Goal: Task Accomplishment & Management: Manage account settings

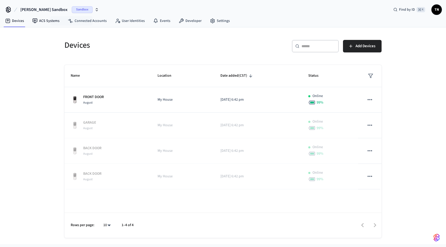
click at [72, 12] on span "Sandbox" at bounding box center [82, 9] width 21 height 7
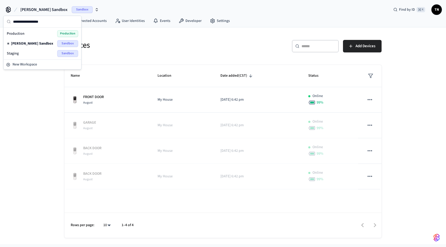
click at [37, 33] on div "Production Production" at bounding box center [42, 33] width 71 height 7
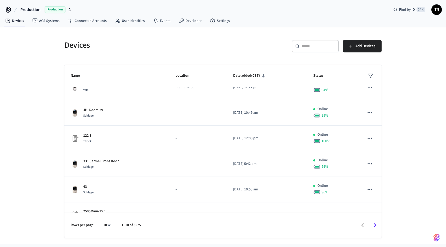
scroll to position [126, 0]
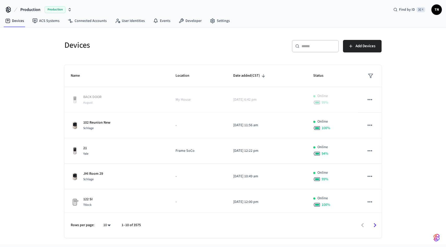
click at [313, 44] on input "text" at bounding box center [318, 46] width 34 height 5
paste input "****"
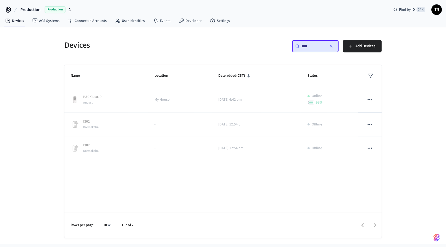
click at [306, 46] on input "****" at bounding box center [312, 46] width 23 height 5
paste input "**********"
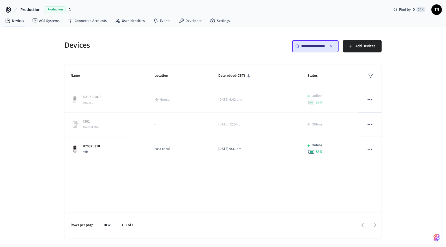
type input "**********"
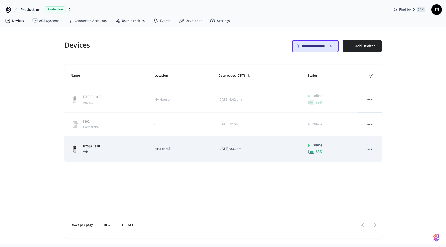
scroll to position [0, 0]
click at [169, 156] on td "casa coral" at bounding box center [180, 149] width 64 height 26
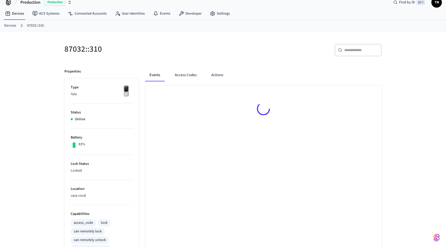
scroll to position [8, 0]
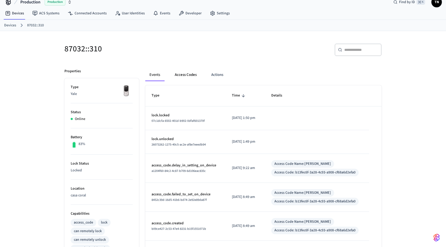
click at [191, 74] on button "Access Codes" at bounding box center [186, 75] width 30 height 13
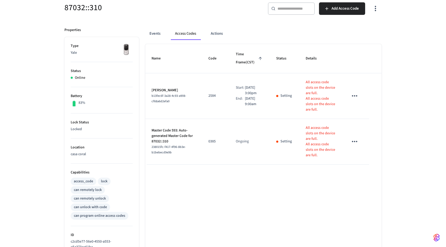
scroll to position [51, 0]
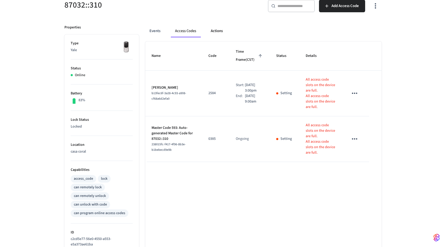
click at [214, 30] on button "Actions" at bounding box center [217, 31] width 20 height 13
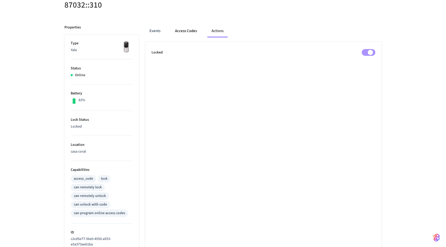
click at [183, 31] on button "Access Codes" at bounding box center [186, 31] width 30 height 13
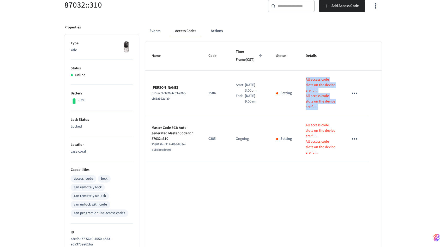
drag, startPoint x: 304, startPoint y: 80, endPoint x: 314, endPoint y: 106, distance: 28.8
click at [314, 106] on td "All access code slots on the device are full. All access code slots on the devi…" at bounding box center [320, 94] width 43 height 46
click at [322, 106] on p "All access code slots on the device are full." at bounding box center [321, 101] width 30 height 16
drag, startPoint x: 322, startPoint y: 106, endPoint x: 303, endPoint y: 81, distance: 31.7
click at [303, 81] on td "All access code slots on the device are full. All access code slots on the devi…" at bounding box center [320, 94] width 43 height 46
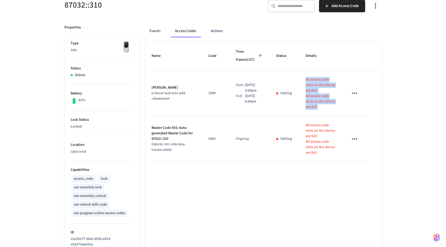
click at [314, 108] on p "All access code slots on the device are full." at bounding box center [321, 101] width 30 height 16
drag, startPoint x: 317, startPoint y: 108, endPoint x: 300, endPoint y: 74, distance: 38.3
click at [300, 74] on td "All access code slots on the device are full. All access code slots on the devi…" at bounding box center [320, 94] width 43 height 46
click at [301, 75] on td "All access code slots on the device are full. All access code slots on the devi…" at bounding box center [320, 94] width 43 height 46
drag, startPoint x: 301, startPoint y: 75, endPoint x: 321, endPoint y: 111, distance: 41.1
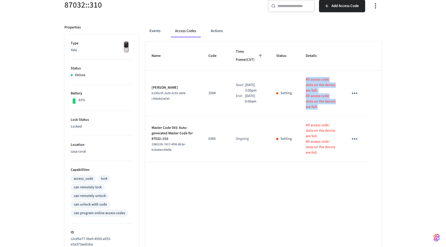
click at [321, 111] on td "All access code slots on the device are full. All access code slots on the devi…" at bounding box center [320, 94] width 43 height 46
click at [315, 108] on p "All access code slots on the device are full." at bounding box center [321, 101] width 30 height 16
drag, startPoint x: 315, startPoint y: 108, endPoint x: 300, endPoint y: 76, distance: 35.2
click at [300, 76] on td "All access code slots on the device are full. All access code slots on the devi…" at bounding box center [320, 94] width 43 height 46
click at [304, 76] on td "All access code slots on the device are full. All access code slots on the devi…" at bounding box center [320, 94] width 43 height 46
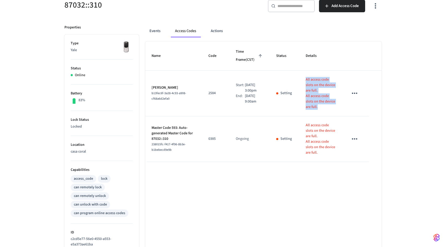
drag, startPoint x: 304, startPoint y: 76, endPoint x: 314, endPoint y: 105, distance: 30.8
click at [314, 105] on td "All access code slots on the device are full. All access code slots on the devi…" at bounding box center [320, 94] width 43 height 46
click at [318, 106] on p "All access code slots on the device are full." at bounding box center [321, 101] width 30 height 16
drag, startPoint x: 318, startPoint y: 106, endPoint x: 305, endPoint y: 79, distance: 29.4
click at [306, 79] on div "All access code slots on the device are full. All access code slots on the devi…" at bounding box center [321, 93] width 30 height 33
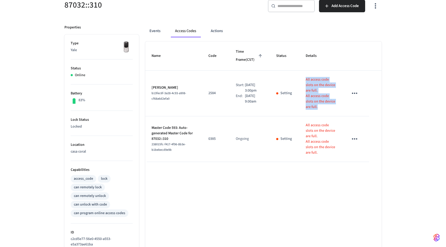
click at [303, 78] on td "All access code slots on the device are full. All access code slots on the devi…" at bounding box center [320, 94] width 43 height 46
drag, startPoint x: 303, startPoint y: 78, endPoint x: 316, endPoint y: 106, distance: 30.4
click at [316, 106] on td "All access code slots on the device are full. All access code slots on the devi…" at bounding box center [320, 94] width 43 height 46
click at [320, 106] on p "All access code slots on the device are full." at bounding box center [321, 101] width 30 height 16
drag, startPoint x: 320, startPoint y: 106, endPoint x: 303, endPoint y: 78, distance: 32.7
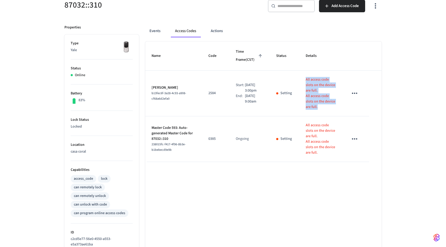
click at [301, 76] on td "All access code slots on the device are full. All access code slots on the devi…" at bounding box center [320, 94] width 43 height 46
click at [306, 78] on p "All access code slots on the device are full." at bounding box center [321, 85] width 30 height 16
drag, startPoint x: 304, startPoint y: 78, endPoint x: 318, endPoint y: 103, distance: 28.0
click at [318, 103] on div "All access code slots on the device are full. All access code slots on the devi…" at bounding box center [321, 93] width 30 height 33
click at [314, 107] on p "All access code slots on the device are full." at bounding box center [321, 101] width 30 height 16
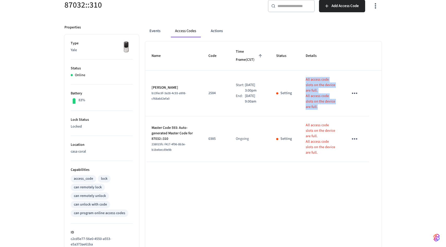
drag, startPoint x: 314, startPoint y: 107, endPoint x: 303, endPoint y: 80, distance: 29.7
click at [303, 81] on td "All access code slots on the device are full. All access code slots on the devi…" at bounding box center [320, 94] width 43 height 46
click at [303, 80] on td "All access code slots on the device are full. All access code slots on the devi…" at bounding box center [320, 94] width 43 height 46
drag, startPoint x: 303, startPoint y: 80, endPoint x: 318, endPoint y: 108, distance: 32.0
click at [318, 108] on td "All access code slots on the device are full. All access code slots on the devi…" at bounding box center [320, 94] width 43 height 46
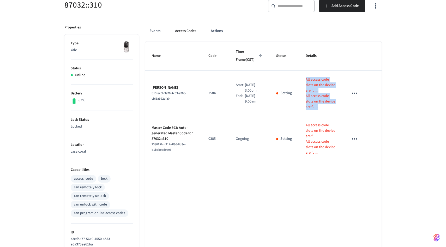
click at [322, 108] on p "All access code slots on the device are full." at bounding box center [321, 101] width 30 height 16
drag, startPoint x: 322, startPoint y: 108, endPoint x: 301, endPoint y: 74, distance: 39.4
click at [301, 74] on td "All access code slots on the device are full. All access code slots on the devi…" at bounding box center [320, 94] width 43 height 46
click at [369, 83] on table "Name Code Time Frame (CST) Status Details [PERSON_NAME] b13fec6f-3a28-4c93-a908…" at bounding box center [263, 101] width 236 height 120
click at [291, 101] on td "Setting" at bounding box center [284, 94] width 29 height 46
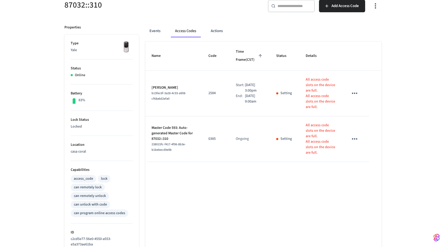
click at [291, 101] on td "Setting" at bounding box center [284, 94] width 29 height 46
click at [247, 92] on p "[DATE] 3:00pm" at bounding box center [254, 87] width 19 height 11
click at [251, 89] on p "[DATE] 3:00pm" at bounding box center [254, 87] width 19 height 11
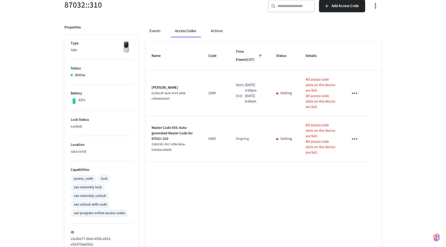
click at [251, 89] on p "[DATE] 3:00pm" at bounding box center [254, 87] width 19 height 11
drag, startPoint x: 234, startPoint y: 83, endPoint x: 261, endPoint y: 91, distance: 27.8
click at [261, 91] on div "Start: [DATE] 3:00pm" at bounding box center [250, 87] width 28 height 11
click at [261, 89] on p "[DATE] 3:00pm" at bounding box center [254, 87] width 19 height 11
drag, startPoint x: 261, startPoint y: 89, endPoint x: 231, endPoint y: 84, distance: 30.3
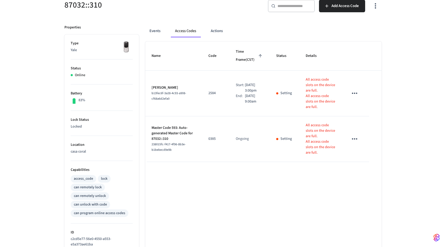
click at [231, 84] on td "Start: [DATE] 3:00pm End: [DATE] 9:00am" at bounding box center [249, 94] width 40 height 46
click at [245, 90] on p "[DATE] 3:00pm" at bounding box center [254, 87] width 19 height 11
drag, startPoint x: 234, startPoint y: 84, endPoint x: 264, endPoint y: 92, distance: 30.8
click at [264, 92] on td "Start: [DATE] 3:00pm End: [DATE] 9:00am" at bounding box center [249, 94] width 40 height 46
click at [261, 92] on p "[DATE] 3:00pm" at bounding box center [254, 87] width 19 height 11
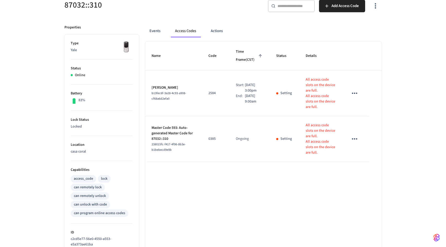
drag, startPoint x: 252, startPoint y: 102, endPoint x: 232, endPoint y: 95, distance: 21.8
click at [232, 95] on td "Start: [DATE] 3:00pm End: [DATE] 9:00am" at bounding box center [249, 94] width 40 height 46
click at [236, 87] on div "Start:" at bounding box center [240, 87] width 9 height 11
drag, startPoint x: 234, startPoint y: 83, endPoint x: 264, endPoint y: 90, distance: 31.1
click at [264, 90] on td "Start: [DATE] 3:00pm End: [DATE] 9:00am" at bounding box center [249, 94] width 40 height 46
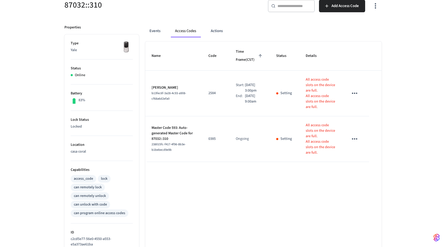
click at [257, 98] on p "[DATE] 9:00am" at bounding box center [254, 98] width 19 height 11
drag, startPoint x: 256, startPoint y: 99, endPoint x: 232, endPoint y: 83, distance: 28.5
click at [232, 83] on td "Start: [DATE] 3:00pm End: [DATE] 9:00am" at bounding box center [249, 94] width 40 height 46
click at [236, 93] on div "Start:" at bounding box center [240, 87] width 9 height 11
drag, startPoint x: 232, startPoint y: 83, endPoint x: 262, endPoint y: 104, distance: 36.1
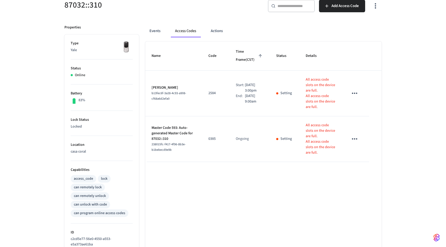
click at [262, 104] on td "Start: [DATE] 3:00pm End: [DATE] 9:00am" at bounding box center [249, 94] width 40 height 46
click at [252, 101] on p "[DATE] 9:00am" at bounding box center [254, 98] width 19 height 11
drag, startPoint x: 254, startPoint y: 138, endPoint x: 249, endPoint y: 124, distance: 15.3
click at [249, 124] on td "Ongoing" at bounding box center [249, 139] width 40 height 46
click at [254, 153] on td "Ongoing" at bounding box center [249, 139] width 40 height 46
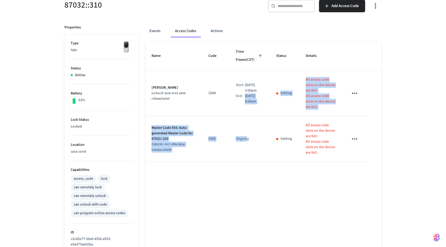
drag, startPoint x: 245, startPoint y: 138, endPoint x: 237, endPoint y: 109, distance: 30.6
click at [237, 109] on tbody "[PERSON_NAME] b13fec6f-3a28-4c93-a908-cf68a6d2efa0 2584 Start: [DATE] 3:00pm En…" at bounding box center [263, 116] width 236 height 91
click at [253, 147] on td "Ongoing" at bounding box center [249, 139] width 40 height 46
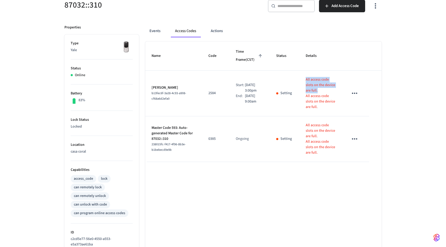
copy p "All access code slots on the device are full."
drag, startPoint x: 316, startPoint y: 91, endPoint x: 303, endPoint y: 80, distance: 17.4
click at [303, 80] on td "All access code slots on the device are full. All access code slots on the devi…" at bounding box center [320, 94] width 43 height 46
click at [339, 88] on td "All access code slots on the device are full. All access code slots on the devi…" at bounding box center [320, 94] width 43 height 46
click at [154, 35] on button "Events" at bounding box center [154, 31] width 19 height 13
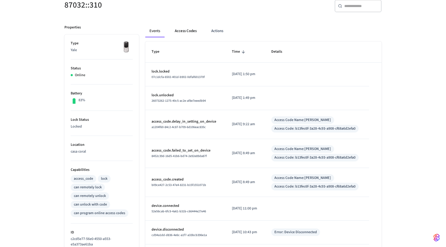
click at [187, 34] on button "Access Codes" at bounding box center [186, 31] width 30 height 13
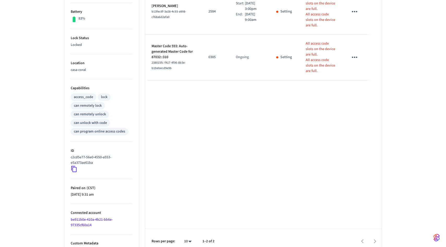
click at [209, 153] on div "Name Code Time Frame (CST) Status Details [PERSON_NAME] b13fec6f-3a28-4c93-a908…" at bounding box center [263, 107] width 236 height 294
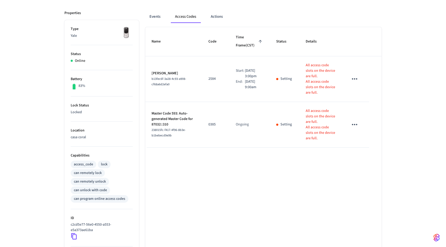
scroll to position [0, 0]
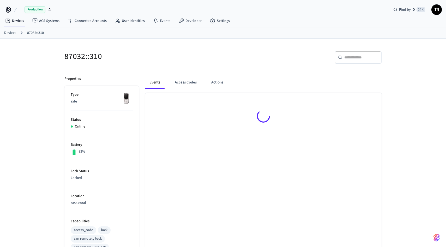
scroll to position [25, 0]
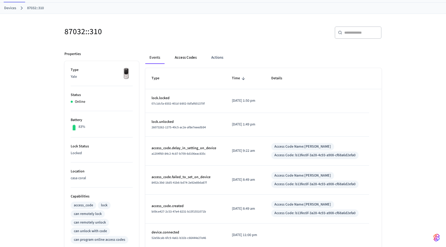
click at [172, 53] on button "Access Codes" at bounding box center [186, 57] width 30 height 13
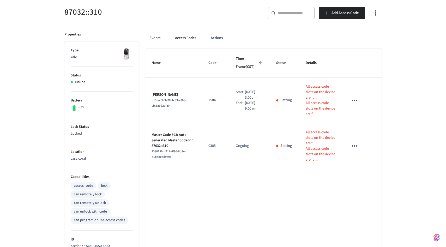
scroll to position [46, 0]
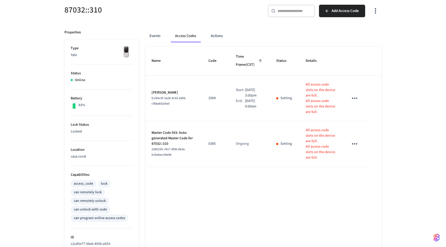
click at [168, 39] on div "Events Access Codes Actions" at bounding box center [263, 36] width 236 height 13
click at [156, 34] on button "Events" at bounding box center [154, 36] width 19 height 13
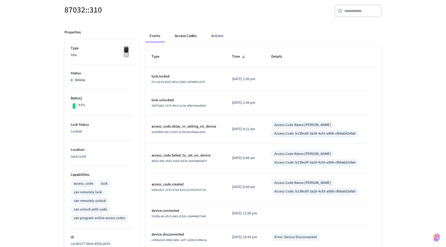
click at [180, 35] on button "Access Codes" at bounding box center [186, 36] width 30 height 13
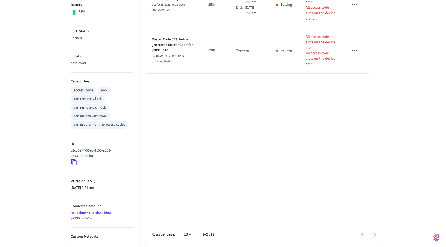
scroll to position [0, 0]
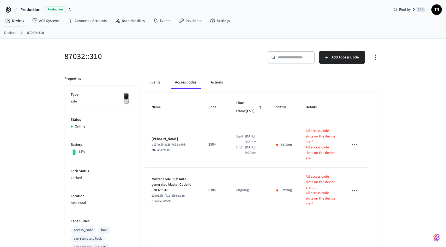
click at [218, 84] on button "Actions" at bounding box center [217, 82] width 20 height 13
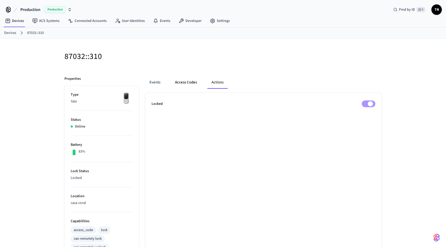
click at [189, 82] on button "Access Codes" at bounding box center [186, 82] width 30 height 13
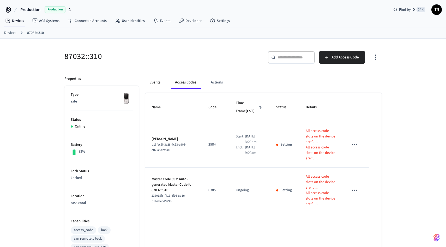
click at [151, 86] on button "Events" at bounding box center [154, 82] width 19 height 13
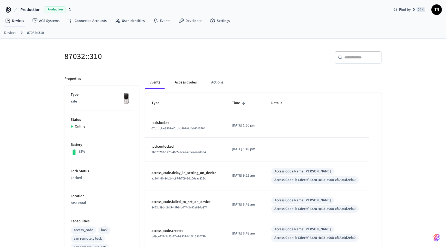
click at [179, 84] on button "Access Codes" at bounding box center [186, 82] width 30 height 13
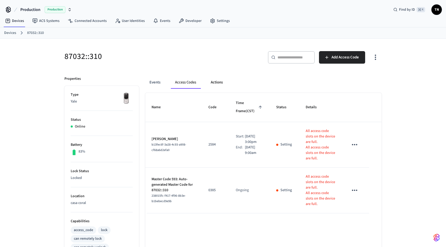
click at [222, 81] on button "Actions" at bounding box center [217, 82] width 20 height 13
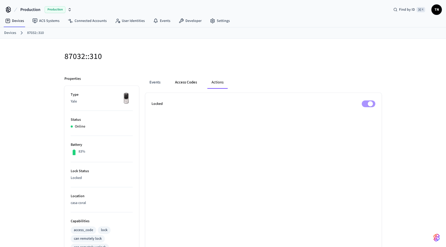
click at [183, 81] on button "Access Codes" at bounding box center [186, 82] width 30 height 13
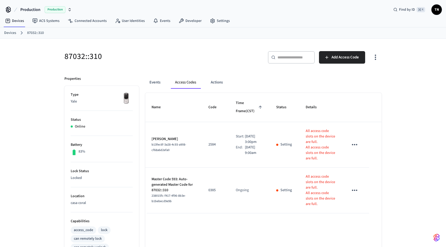
click at [141, 78] on div "Events Access Codes Actions Name Code Time Frame (CST) Status Details Stephen A…" at bounding box center [260, 228] width 243 height 317
click at [152, 81] on button "Events" at bounding box center [154, 82] width 19 height 13
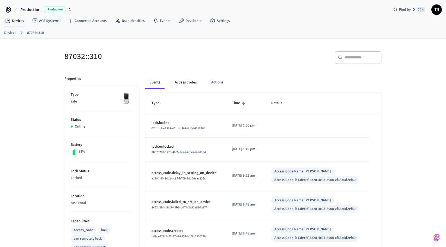
click at [178, 80] on button "Access Codes" at bounding box center [186, 82] width 30 height 13
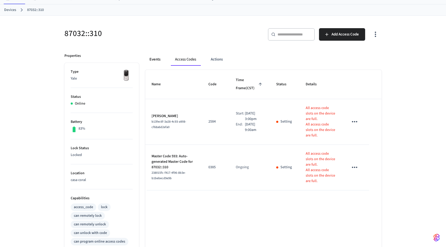
click at [154, 61] on button "Events" at bounding box center [154, 59] width 19 height 13
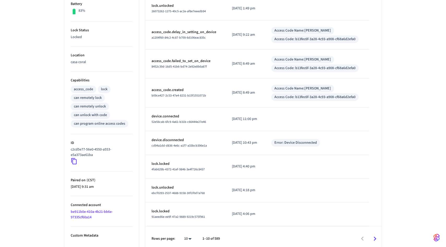
scroll to position [145, 0]
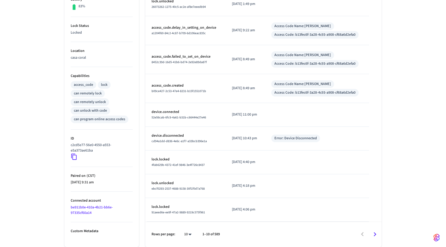
click at [376, 232] on icon "Go to next page" at bounding box center [375, 234] width 8 height 8
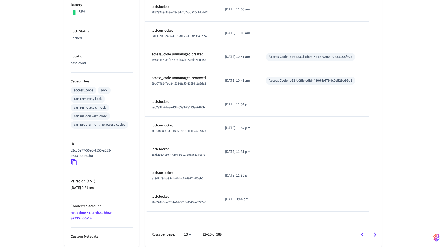
scroll to position [140, 0]
click at [376, 232] on icon "Go to next page" at bounding box center [375, 235] width 8 height 8
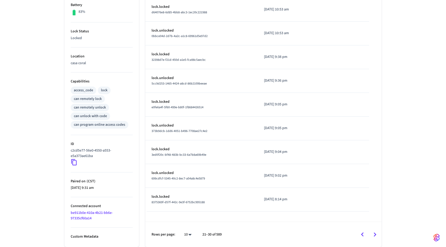
click at [376, 232] on icon "Go to next page" at bounding box center [375, 235] width 8 height 8
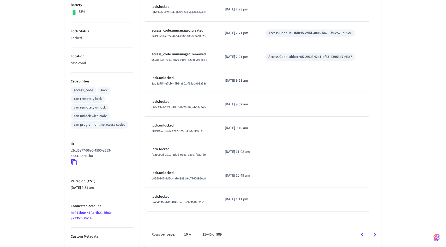
click at [376, 232] on icon "Go to next page" at bounding box center [375, 235] width 8 height 8
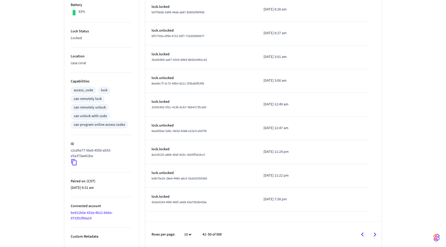
click at [376, 232] on icon "Go to next page" at bounding box center [375, 235] width 8 height 8
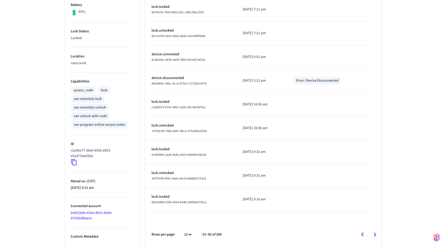
click at [376, 232] on icon "Go to next page" at bounding box center [375, 235] width 8 height 8
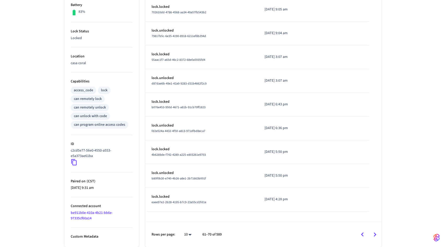
click at [376, 232] on icon "Go to next page" at bounding box center [375, 235] width 8 height 8
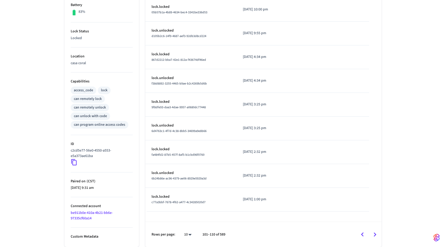
click at [376, 232] on icon "Go to next page" at bounding box center [375, 235] width 8 height 8
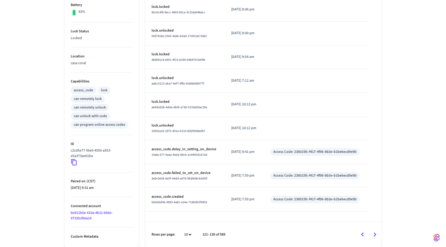
click at [376, 232] on icon "Go to next page" at bounding box center [375, 235] width 8 height 8
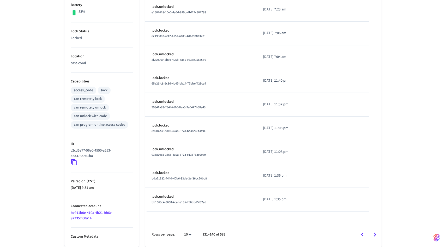
click at [376, 232] on icon "Go to next page" at bounding box center [375, 235] width 8 height 8
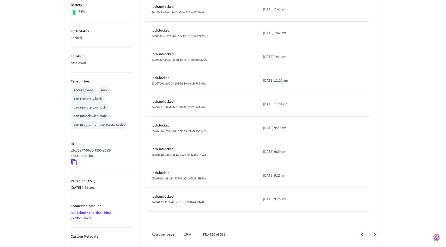
click at [376, 232] on icon "Go to next page" at bounding box center [375, 235] width 8 height 8
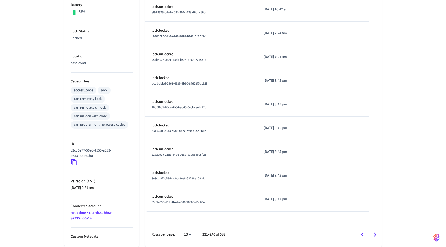
click at [376, 232] on icon "Go to next page" at bounding box center [375, 235] width 8 height 8
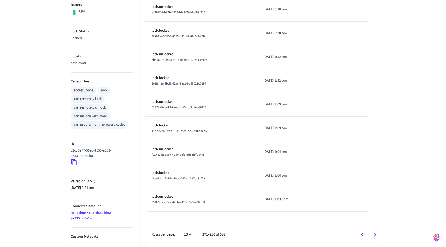
click at [376, 232] on icon "Go to next page" at bounding box center [375, 235] width 8 height 8
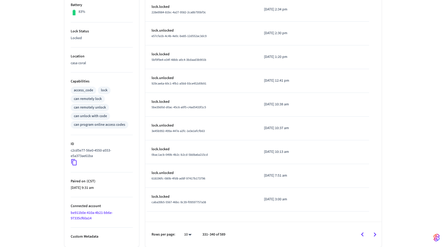
click at [376, 232] on icon "Go to next page" at bounding box center [375, 235] width 8 height 8
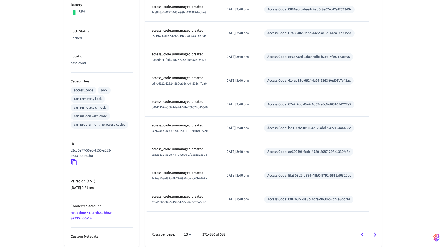
click at [376, 232] on icon "Go to next page" at bounding box center [375, 235] width 8 height 8
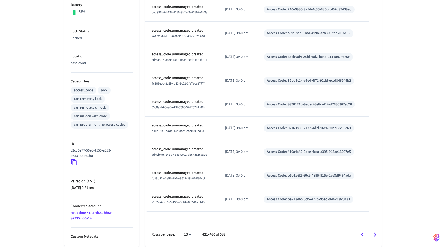
click at [376, 232] on icon "Go to next page" at bounding box center [375, 235] width 8 height 8
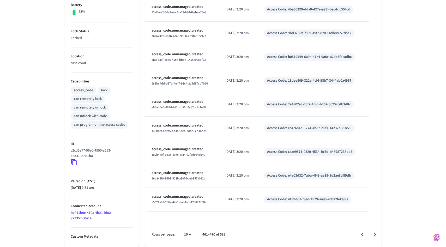
click at [376, 232] on icon "Go to next page" at bounding box center [375, 235] width 8 height 8
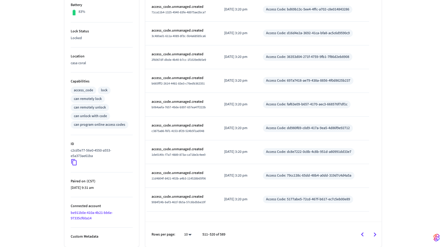
click at [376, 232] on icon "Go to next page" at bounding box center [375, 235] width 8 height 8
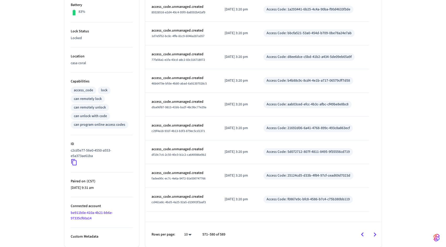
click at [376, 232] on icon "Go to next page" at bounding box center [375, 235] width 8 height 8
click at [376, 232] on div at bounding box center [306, 234] width 150 height 12
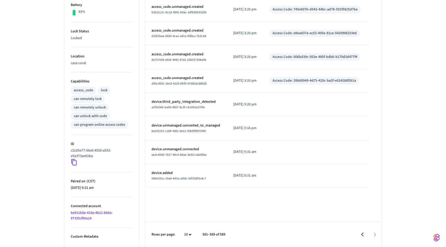
click at [376, 232] on div at bounding box center [306, 234] width 150 height 12
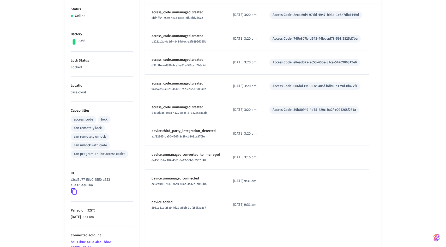
scroll to position [139, 0]
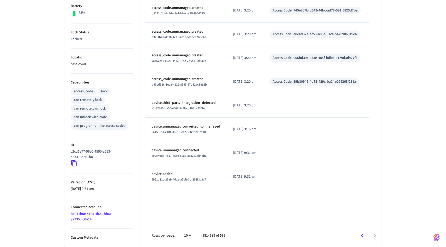
click at [361, 233] on icon "Go to previous page" at bounding box center [362, 236] width 8 height 8
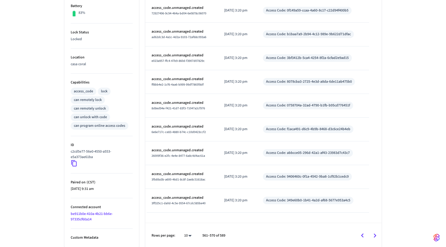
click at [361, 233] on icon "Go to previous page" at bounding box center [362, 236] width 8 height 8
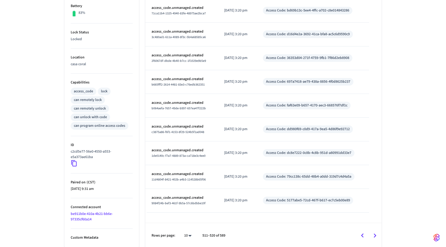
click at [361, 233] on icon "Go to previous page" at bounding box center [362, 236] width 8 height 8
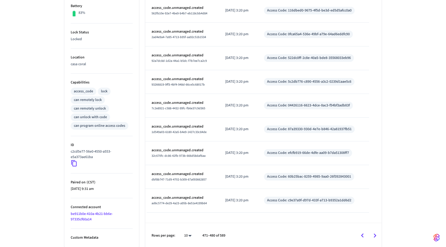
click at [361, 233] on icon "Go to previous page" at bounding box center [362, 236] width 8 height 8
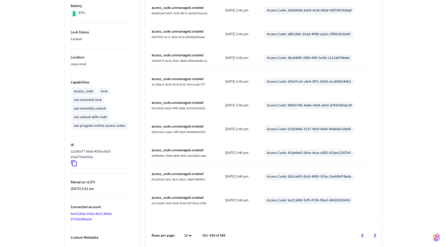
click at [361, 233] on icon "Go to previous page" at bounding box center [362, 236] width 8 height 8
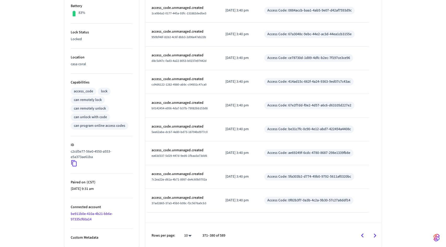
click at [361, 233] on icon "Go to previous page" at bounding box center [362, 236] width 8 height 8
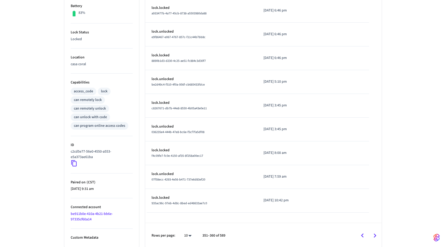
click at [361, 233] on icon "Go to previous page" at bounding box center [362, 236] width 8 height 8
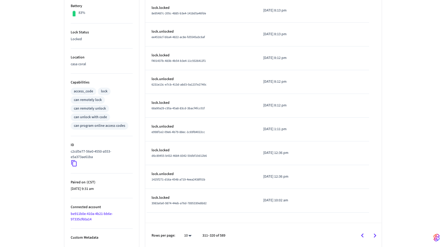
click at [361, 233] on icon "Go to previous page" at bounding box center [362, 236] width 8 height 8
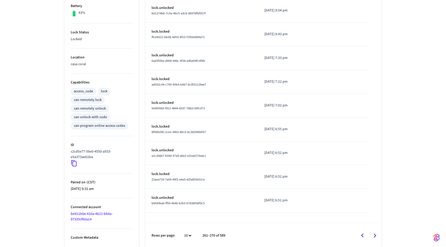
click at [361, 233] on icon "Go to previous page" at bounding box center [362, 236] width 8 height 8
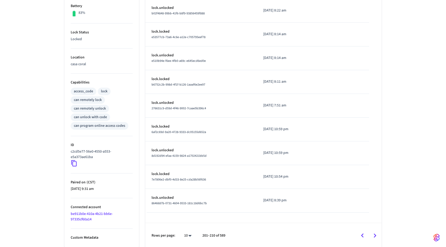
click at [361, 233] on icon "Go to previous page" at bounding box center [362, 236] width 8 height 8
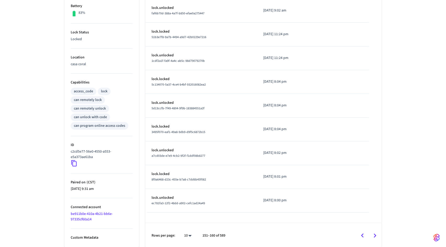
click at [361, 233] on icon "Go to previous page" at bounding box center [362, 236] width 8 height 8
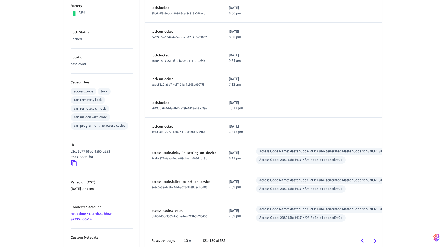
click at [361, 228] on td "Access Code Name: Master Code 593: Auto-generated Master Code for 87032::310 Ac…" at bounding box center [322, 213] width 144 height 29
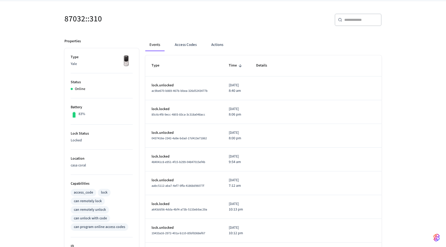
scroll to position [0, 0]
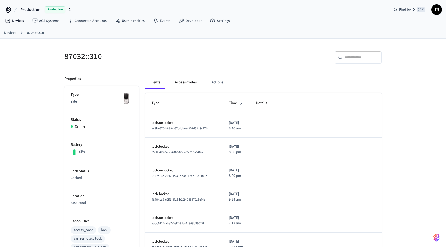
click at [185, 80] on button "Access Codes" at bounding box center [186, 82] width 30 height 13
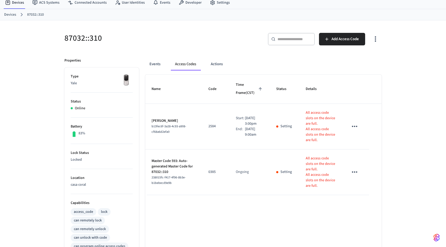
scroll to position [22, 0]
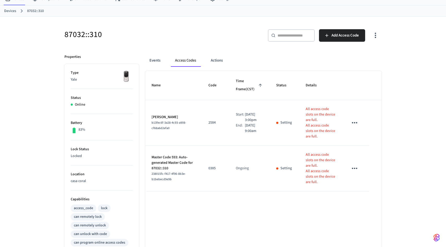
click at [189, 32] on h5 "87032::310" at bounding box center [141, 34] width 155 height 11
click at [161, 59] on button "Events" at bounding box center [154, 60] width 19 height 13
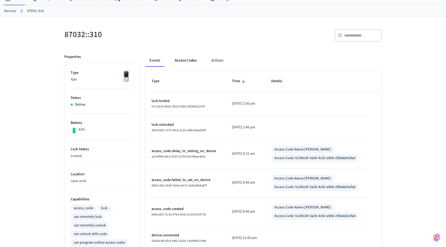
click at [183, 61] on button "Access Codes" at bounding box center [186, 60] width 30 height 13
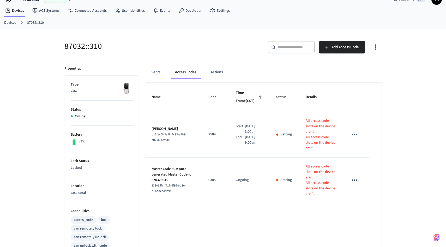
scroll to position [0, 0]
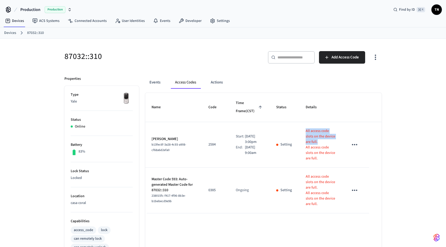
drag, startPoint x: 312, startPoint y: 142, endPoint x: 303, endPoint y: 128, distance: 16.6
click at [303, 128] on td "All access code slots on the device are full. All access code slots on the devi…" at bounding box center [320, 145] width 43 height 46
copy p "All access code slots on the device are full."
click at [333, 110] on th "Details" at bounding box center [320, 107] width 43 height 29
click at [377, 63] on button "button" at bounding box center [375, 57] width 12 height 21
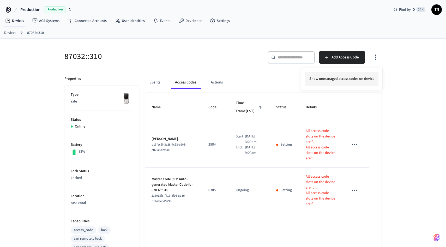
click at [366, 82] on li "Show unmanaged access codes on device" at bounding box center [341, 79] width 73 height 14
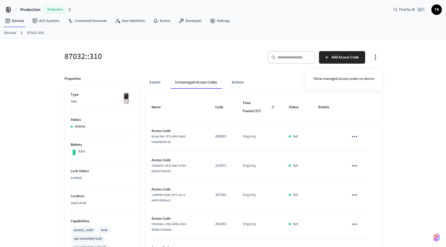
click at [399, 89] on div at bounding box center [223, 123] width 446 height 247
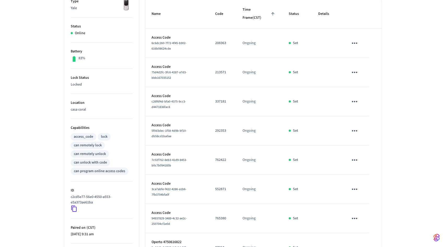
scroll to position [49, 0]
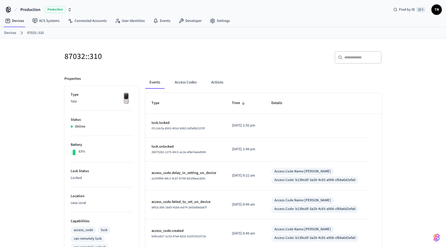
click at [266, 65] on div "​ ​" at bounding box center [303, 59] width 155 height 17
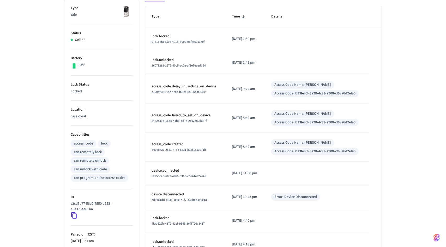
scroll to position [32, 0]
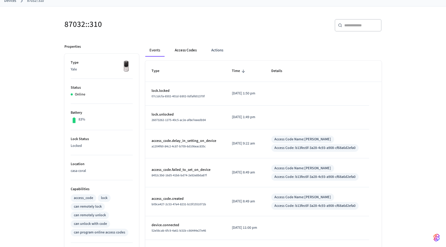
click at [178, 56] on button "Access Codes" at bounding box center [186, 50] width 30 height 13
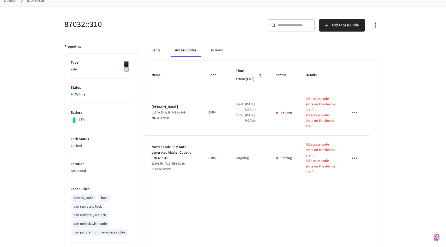
scroll to position [42, 0]
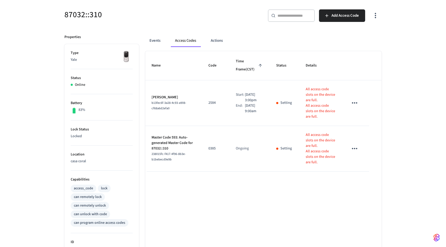
click at [376, 13] on icon "button" at bounding box center [375, 15] width 8 height 8
click at [371, 35] on li "Show unmanaged access codes on device" at bounding box center [341, 37] width 73 height 14
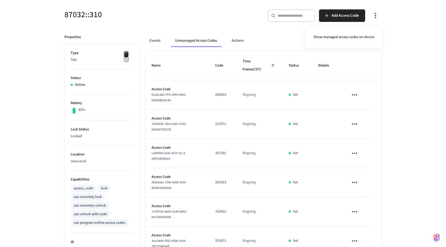
click at [272, 42] on div at bounding box center [223, 123] width 446 height 247
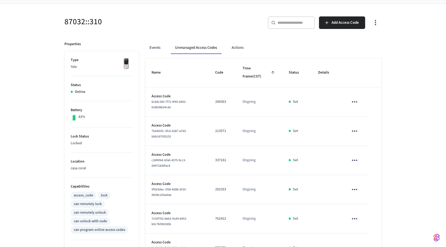
scroll to position [184, 0]
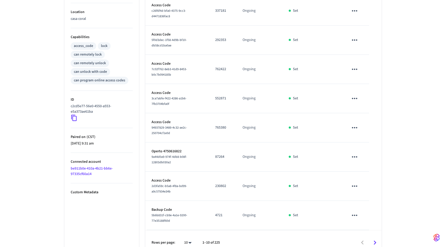
click at [374, 241] on icon "Go to next page" at bounding box center [375, 243] width 3 height 4
click at [374, 235] on div "Rows per page: 10 ** 11–20 of 225" at bounding box center [263, 242] width 236 height 25
click at [374, 240] on icon "Go to next page" at bounding box center [375, 243] width 8 height 8
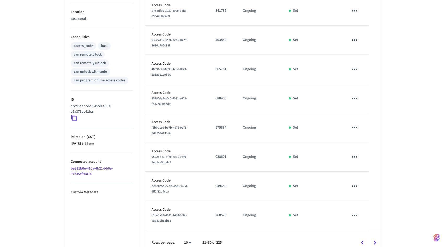
scroll to position [192, 0]
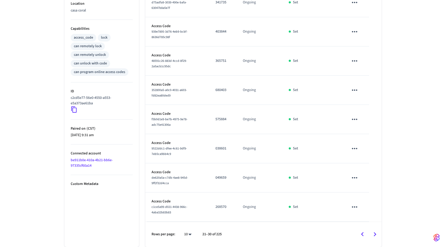
click at [375, 235] on icon "Go to next page" at bounding box center [375, 234] width 8 height 8
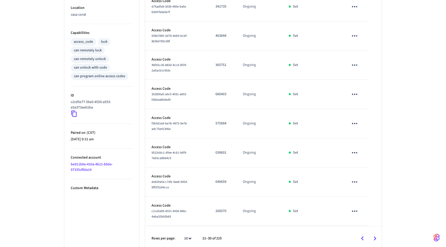
click at [375, 235] on icon "Go to next page" at bounding box center [375, 238] width 8 height 8
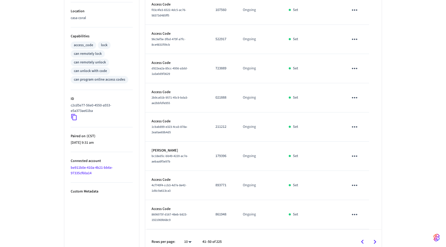
click at [375, 238] on icon "Go to next page" at bounding box center [375, 242] width 8 height 8
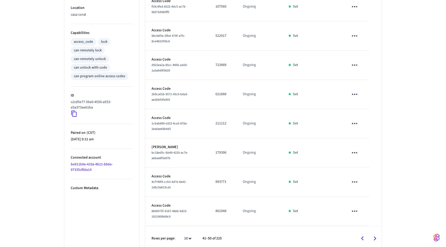
click at [375, 235] on icon "Go to next page" at bounding box center [375, 238] width 8 height 8
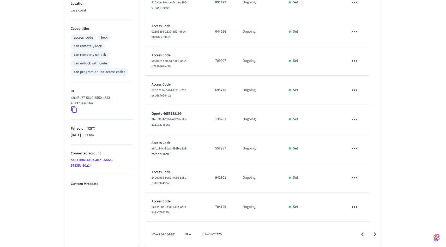
click at [375, 235] on icon "Go to next page" at bounding box center [375, 234] width 8 height 8
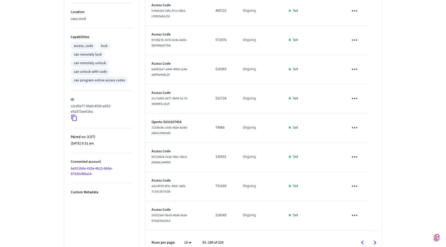
click at [375, 239] on icon "Go to next page" at bounding box center [375, 243] width 8 height 8
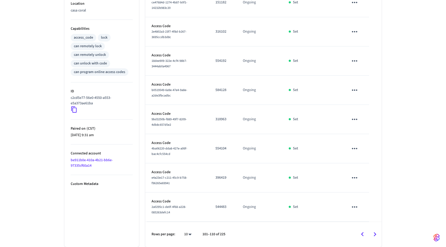
click at [375, 235] on icon "Go to next page" at bounding box center [375, 234] width 8 height 8
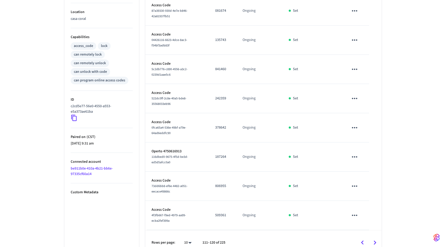
click at [375, 239] on icon "Go to next page" at bounding box center [375, 243] width 8 height 8
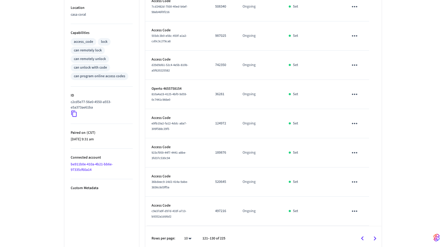
click at [375, 235] on icon "Go to next page" at bounding box center [375, 238] width 8 height 8
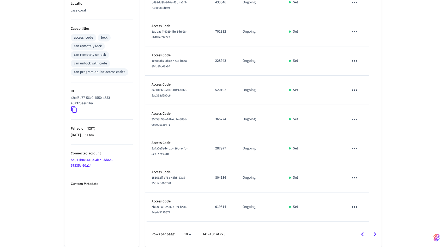
click at [375, 235] on icon "Go to next page" at bounding box center [375, 234] width 8 height 8
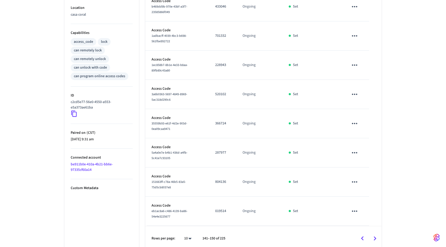
click at [375, 235] on icon "Go to next page" at bounding box center [375, 238] width 8 height 8
click at [376, 236] on icon "Go to next page" at bounding box center [375, 238] width 8 height 8
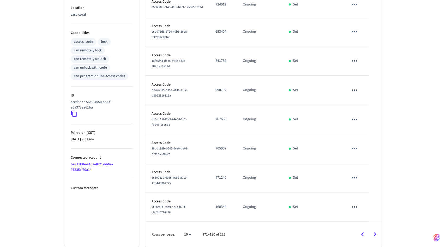
click at [376, 236] on icon "Go to next page" at bounding box center [375, 234] width 8 height 8
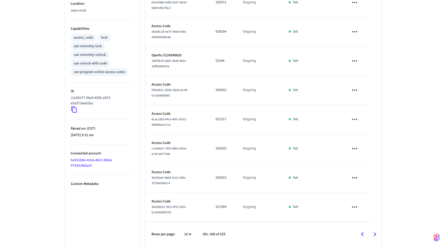
click at [376, 236] on icon "Go to next page" at bounding box center [375, 234] width 8 height 8
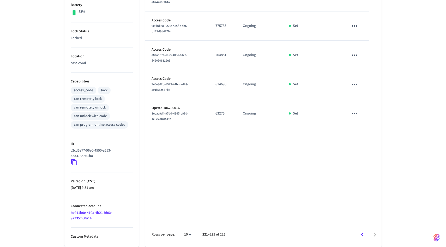
click at [376, 236] on div at bounding box center [306, 234] width 150 height 12
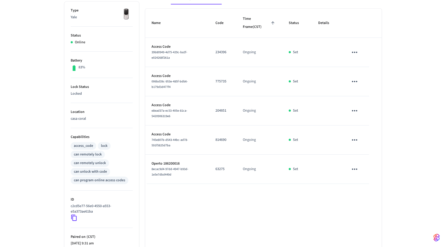
scroll to position [140, 0]
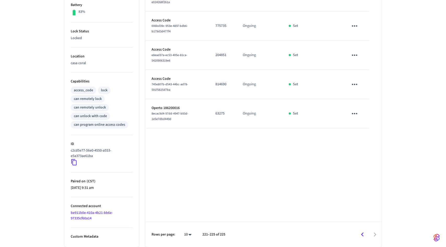
click at [358, 232] on icon "Go to previous page" at bounding box center [362, 235] width 8 height 8
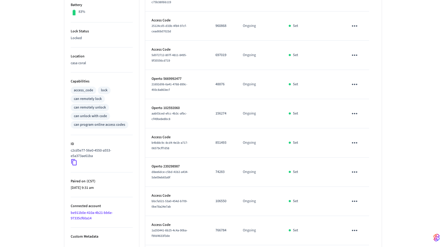
click at [358, 232] on icon "sticky table" at bounding box center [355, 230] width 8 height 8
click at [45, 26] on li "Delete" at bounding box center [27, 22] width 35 height 8
click at [358, 232] on icon at bounding box center [358, 233] width 3 height 2
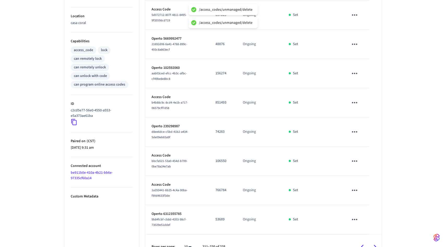
scroll to position [192, 0]
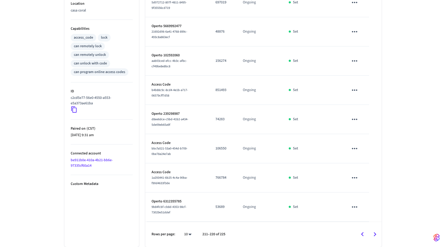
click at [372, 103] on table "Name Code Time Frame (CST) Status Details Access Code f0867e9c-bfc8-4586-b7c4-c…" at bounding box center [263, 60] width 236 height 321
click at [372, 110] on table "Name Code Time Frame (CST) Status Details Access Code f0867e9c-bfc8-4586-b7c4-c…" at bounding box center [263, 60] width 236 height 321
click at [357, 207] on icon "sticky table" at bounding box center [355, 207] width 8 height 8
click at [371, 190] on div at bounding box center [223, 123] width 446 height 247
click at [363, 237] on icon "Go to previous page" at bounding box center [362, 234] width 8 height 8
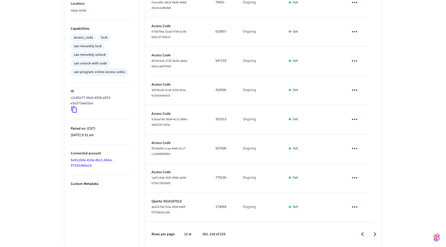
click at [363, 237] on icon "Go to previous page" at bounding box center [362, 234] width 8 height 8
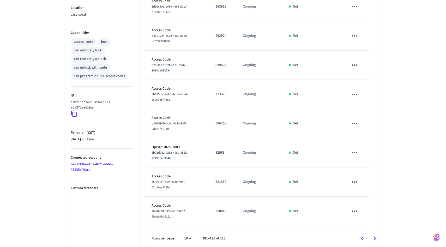
click at [363, 237] on icon "Go to previous page" at bounding box center [362, 238] width 8 height 8
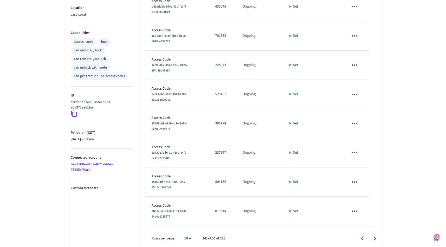
click at [363, 237] on icon "Go to previous page" at bounding box center [362, 238] width 8 height 8
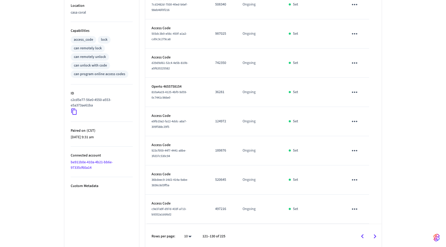
click at [363, 237] on icon "Go to previous page" at bounding box center [362, 236] width 8 height 8
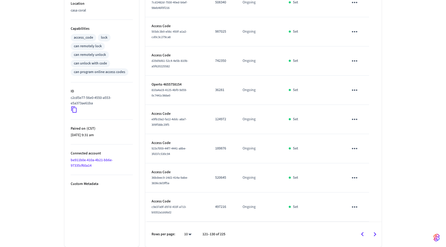
click at [363, 237] on icon "Go to previous page" at bounding box center [362, 234] width 8 height 8
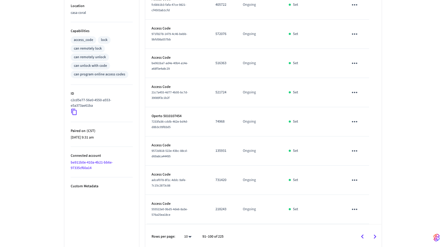
click at [363, 237] on icon "Go to previous page" at bounding box center [362, 237] width 8 height 8
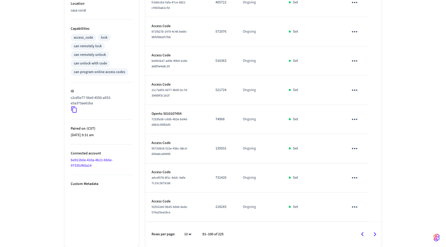
click at [363, 237] on icon "Go to previous page" at bounding box center [362, 234] width 8 height 8
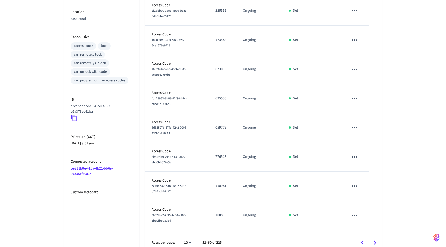
click at [363, 239] on icon "Go to previous page" at bounding box center [362, 243] width 8 height 8
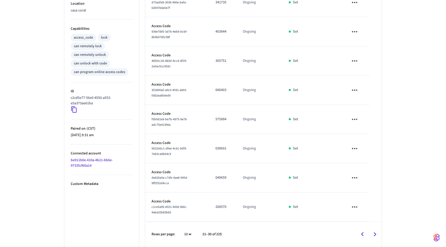
click at [363, 237] on icon "Go to previous page" at bounding box center [362, 234] width 8 height 8
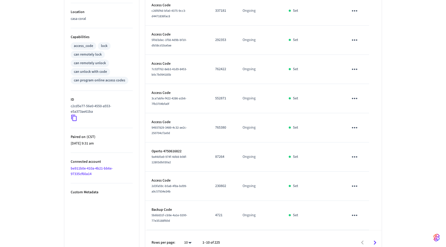
click at [363, 237] on div at bounding box center [303, 243] width 156 height 12
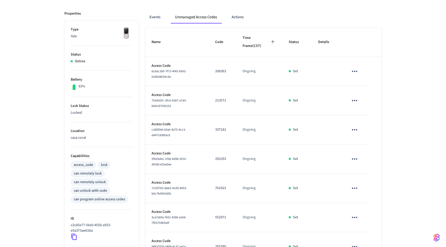
scroll to position [0, 0]
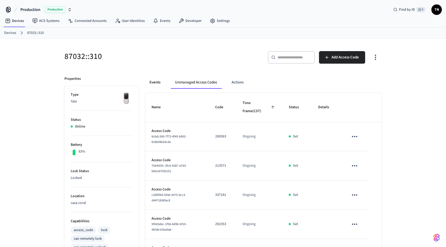
click at [158, 82] on button "Events" at bounding box center [154, 82] width 19 height 13
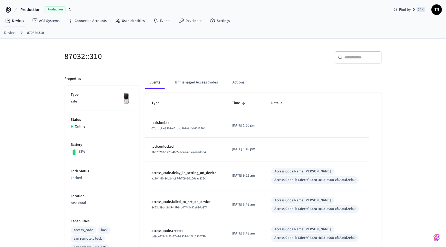
click at [402, 113] on div "87032::310 ​ ​ Properties Type Yale Status Online Battery 83% Lock Status Locke…" at bounding box center [223, 215] width 446 height 353
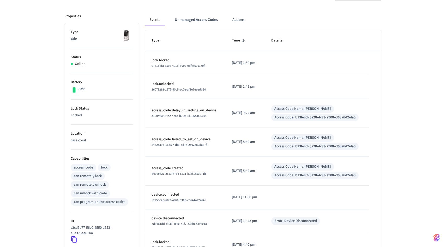
scroll to position [64, 0]
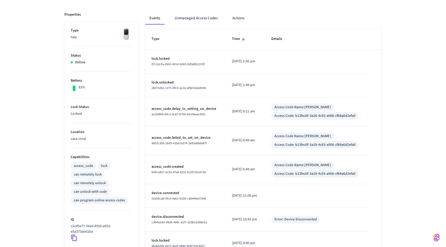
click at [179, 8] on div "Events Unmanaged Access Codes Actions Type Time Details lock.locked 07c1dcfa-65…" at bounding box center [260, 167] width 243 height 322
click at [180, 15] on button "Unmanaged Access Codes" at bounding box center [196, 18] width 51 height 13
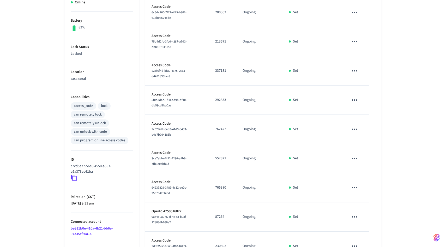
scroll to position [124, 0]
click at [156, 208] on p "Operto 4750616822" at bounding box center [177, 210] width 51 height 5
copy p "Operto"
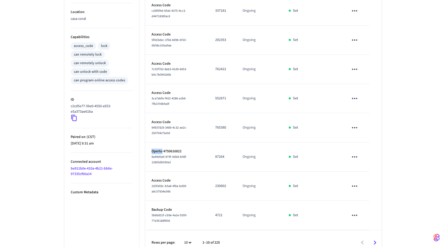
click at [374, 239] on icon "Go to next page" at bounding box center [375, 243] width 8 height 8
click at [374, 237] on button "Go to next page" at bounding box center [375, 243] width 12 height 12
click at [374, 241] on icon "Go to next page" at bounding box center [375, 243] width 3 height 4
click at [374, 239] on icon "Go to next page" at bounding box center [375, 243] width 8 height 8
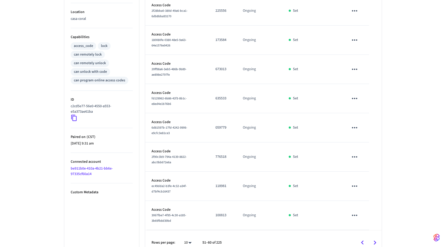
click at [374, 241] on icon "Go to next page" at bounding box center [375, 243] width 3 height 4
click at [374, 237] on button "Go to next page" at bounding box center [375, 243] width 12 height 12
click at [374, 239] on icon "Go to next page" at bounding box center [375, 243] width 8 height 8
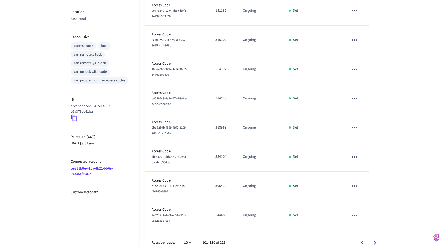
click at [374, 237] on button "Go to next page" at bounding box center [375, 243] width 12 height 12
